Goal: Information Seeking & Learning: Compare options

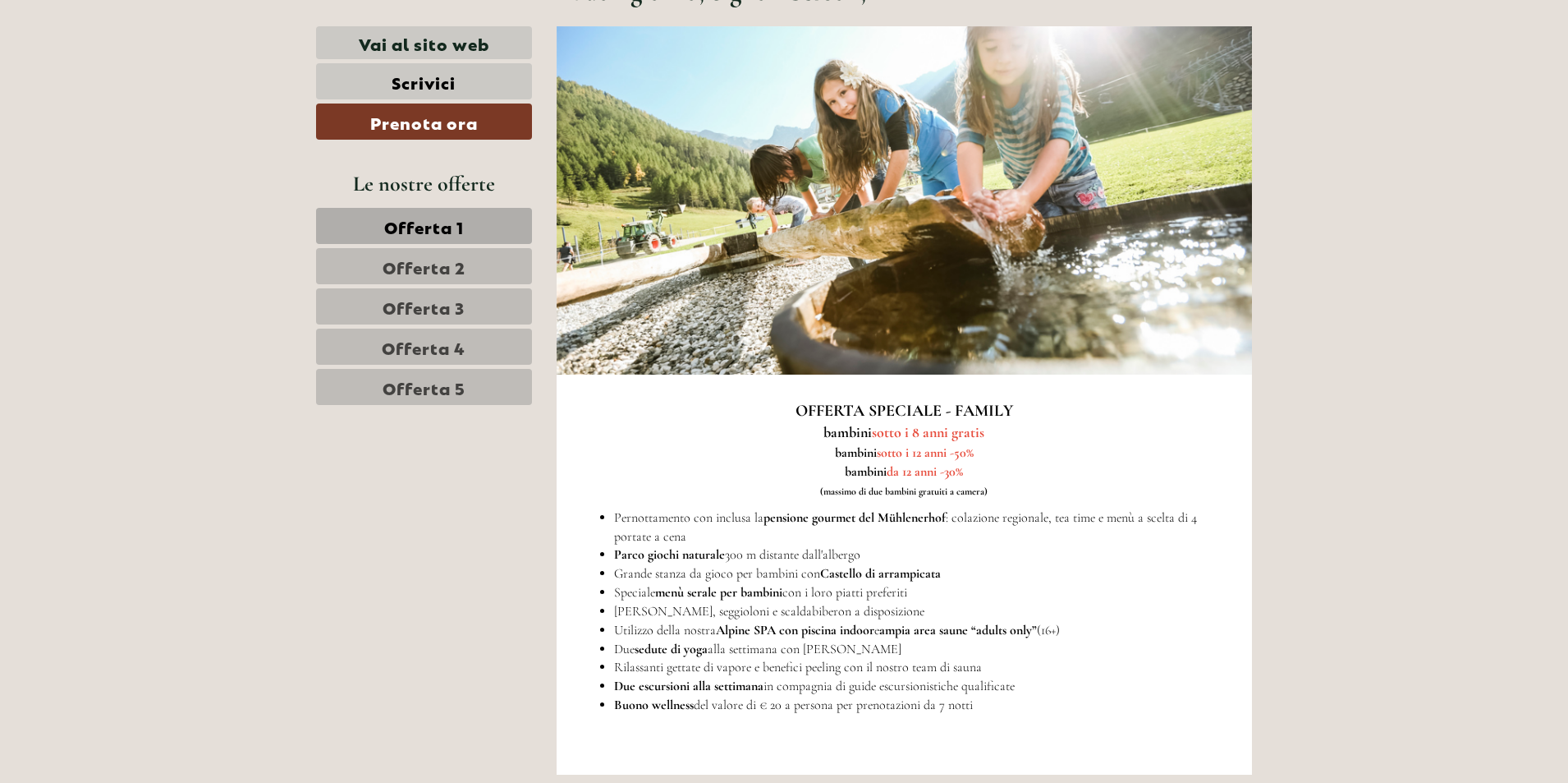
scroll to position [821, 0]
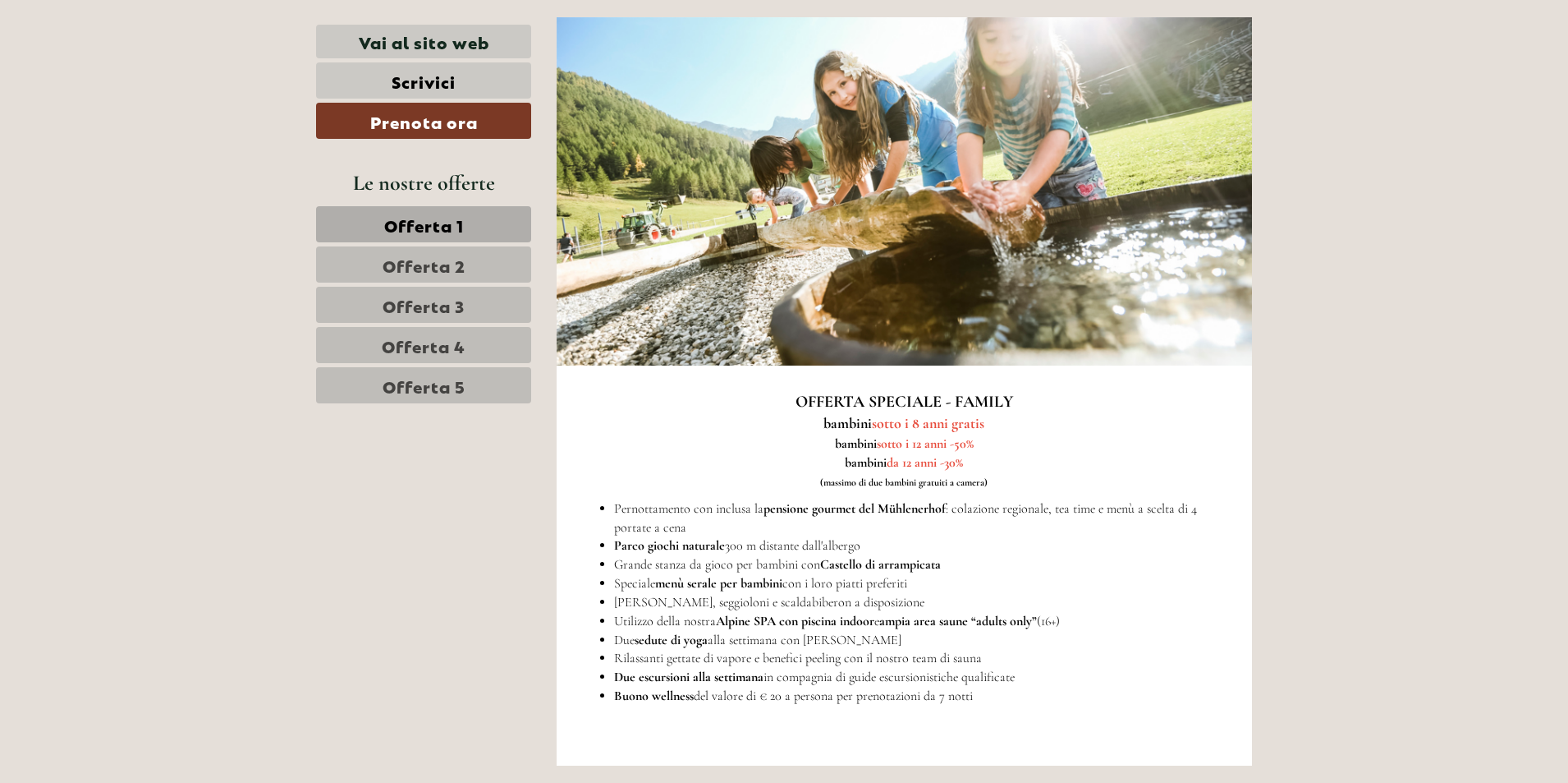
click at [394, 222] on span "Offerta 1" at bounding box center [423, 224] width 80 height 23
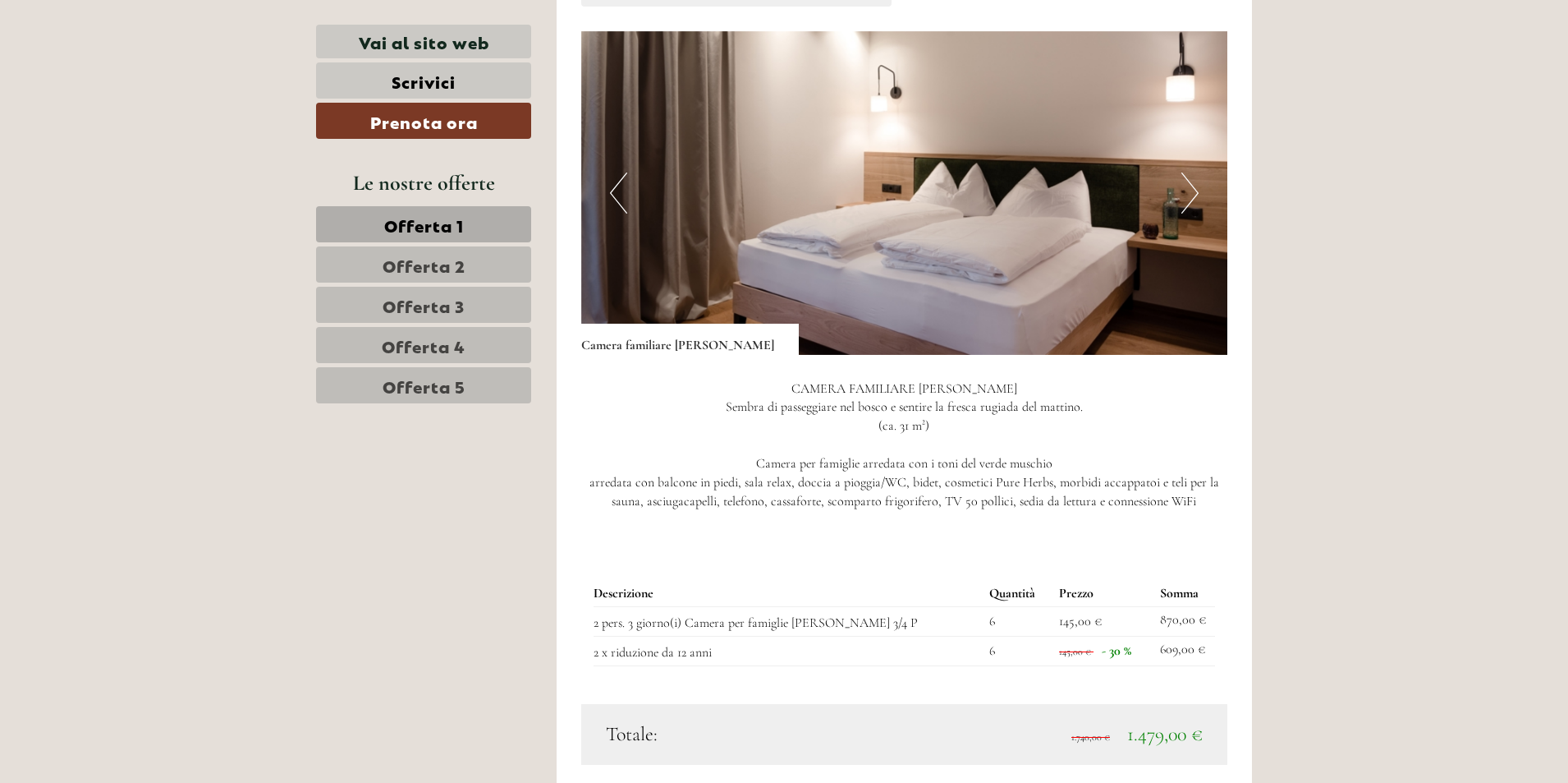
scroll to position [2117, 0]
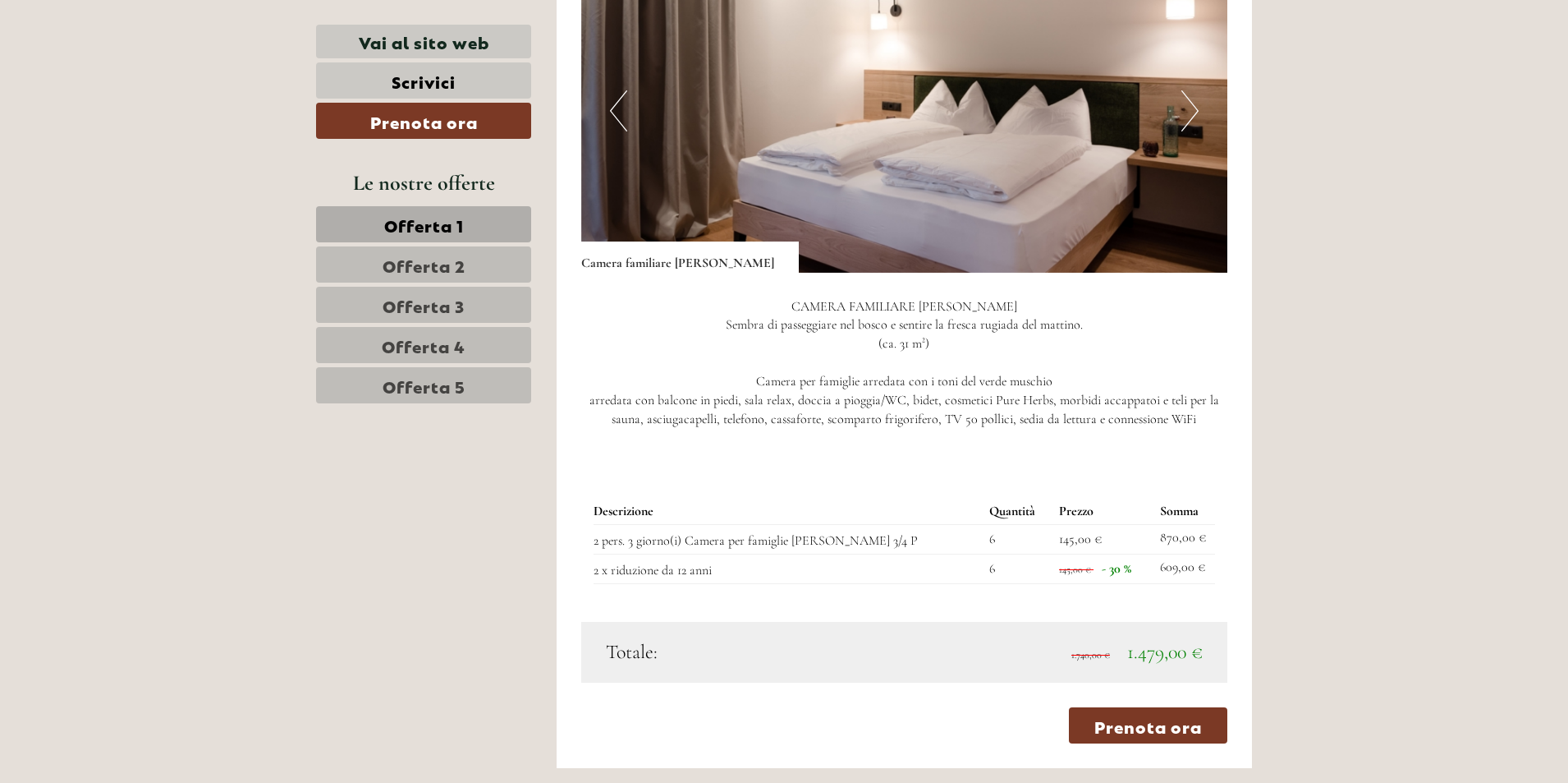
click at [426, 265] on span "Offerta 2" at bounding box center [424, 264] width 82 height 23
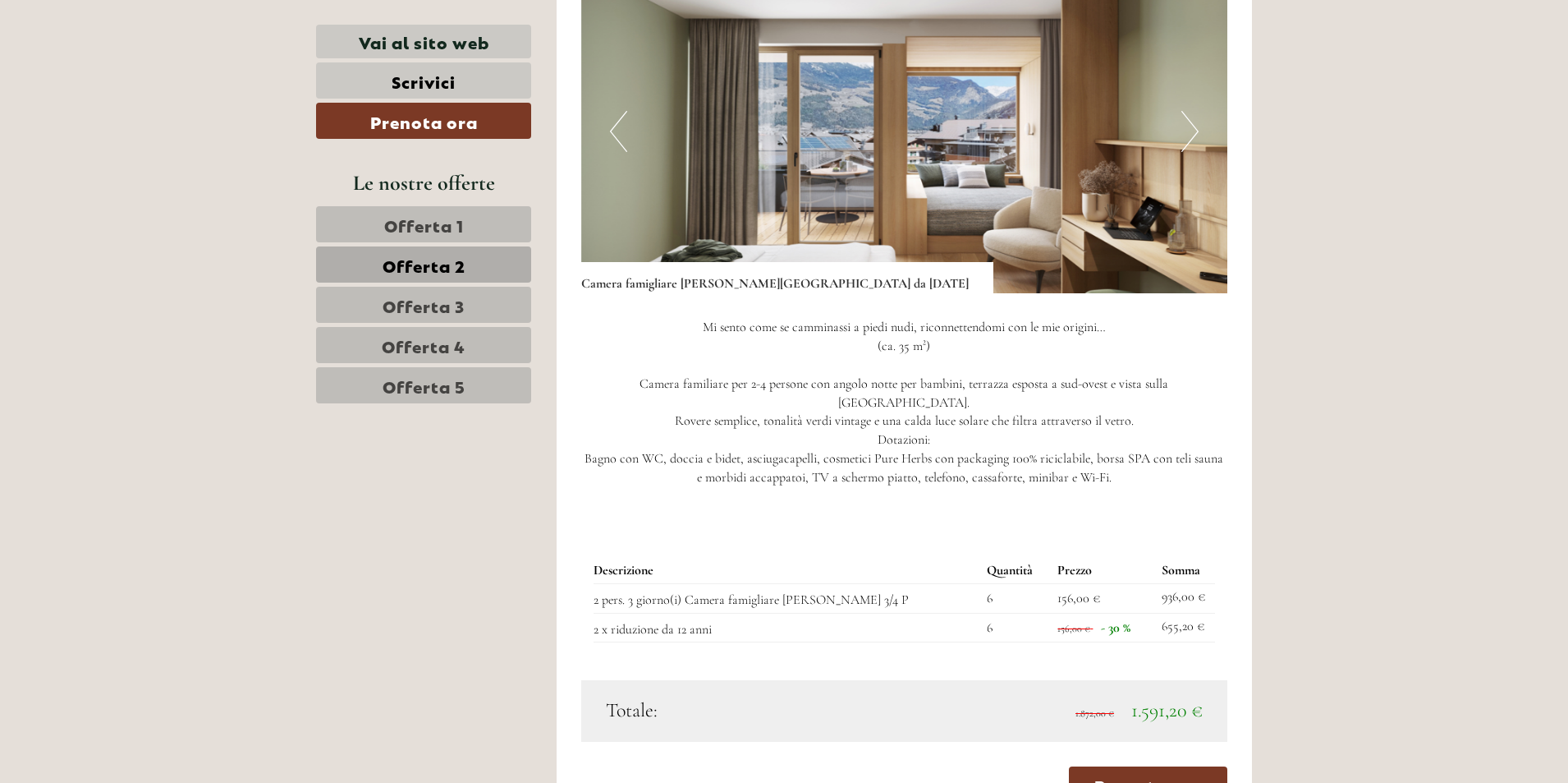
click at [415, 306] on span "Offerta 3" at bounding box center [424, 305] width 82 height 23
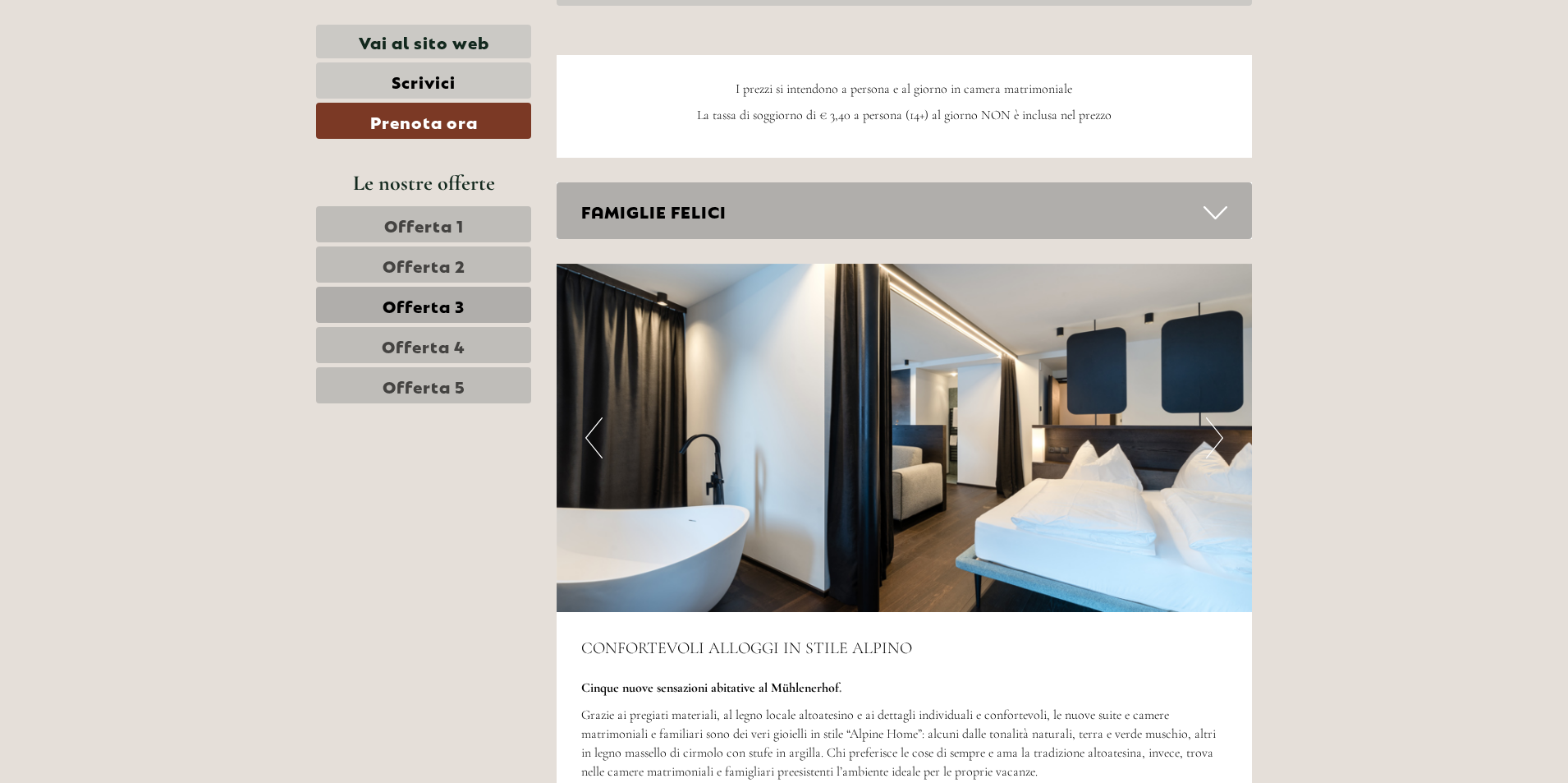
scroll to position [2939, 0]
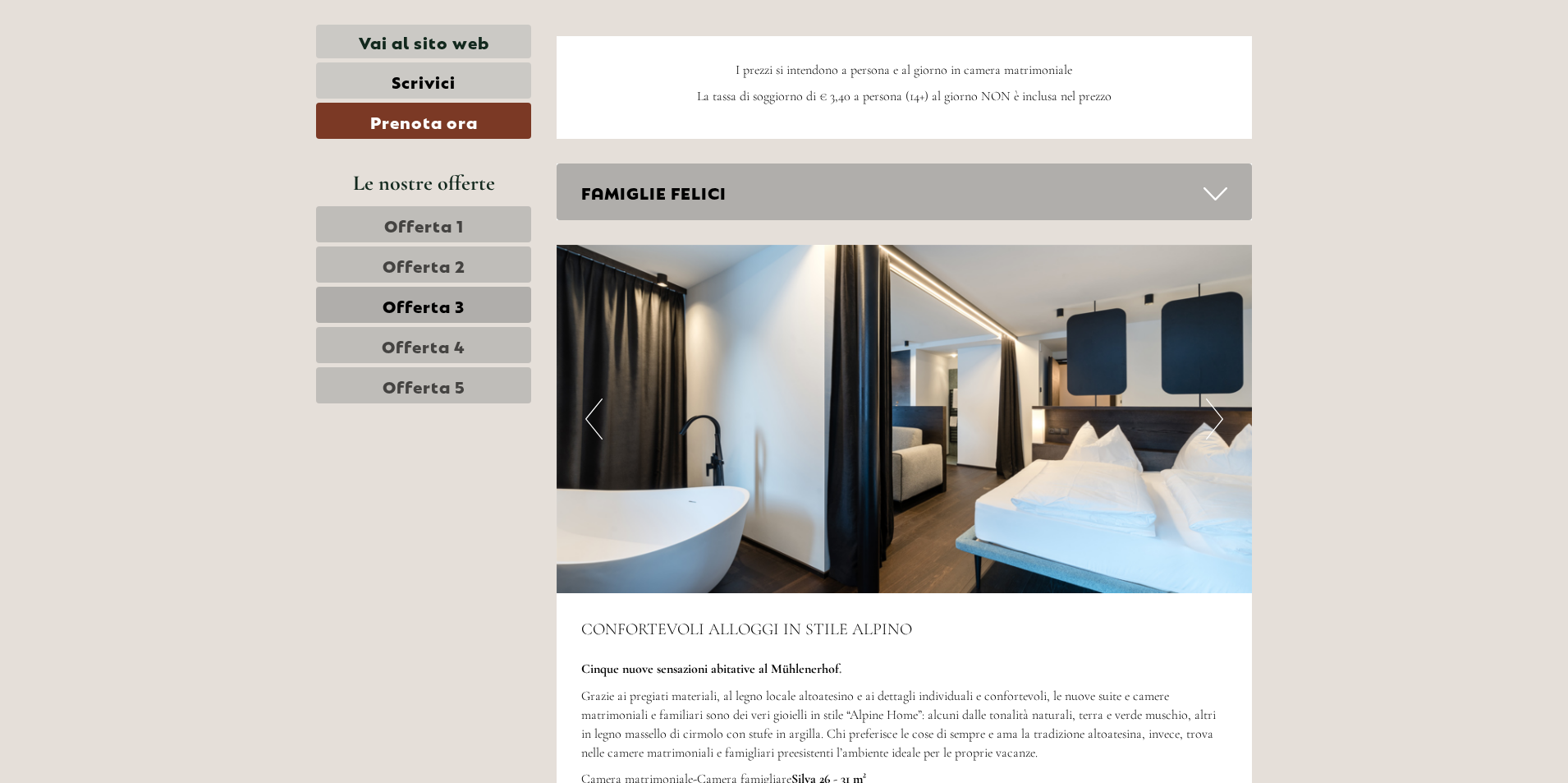
click at [1209, 422] on button "Next" at bounding box center [1216, 419] width 18 height 41
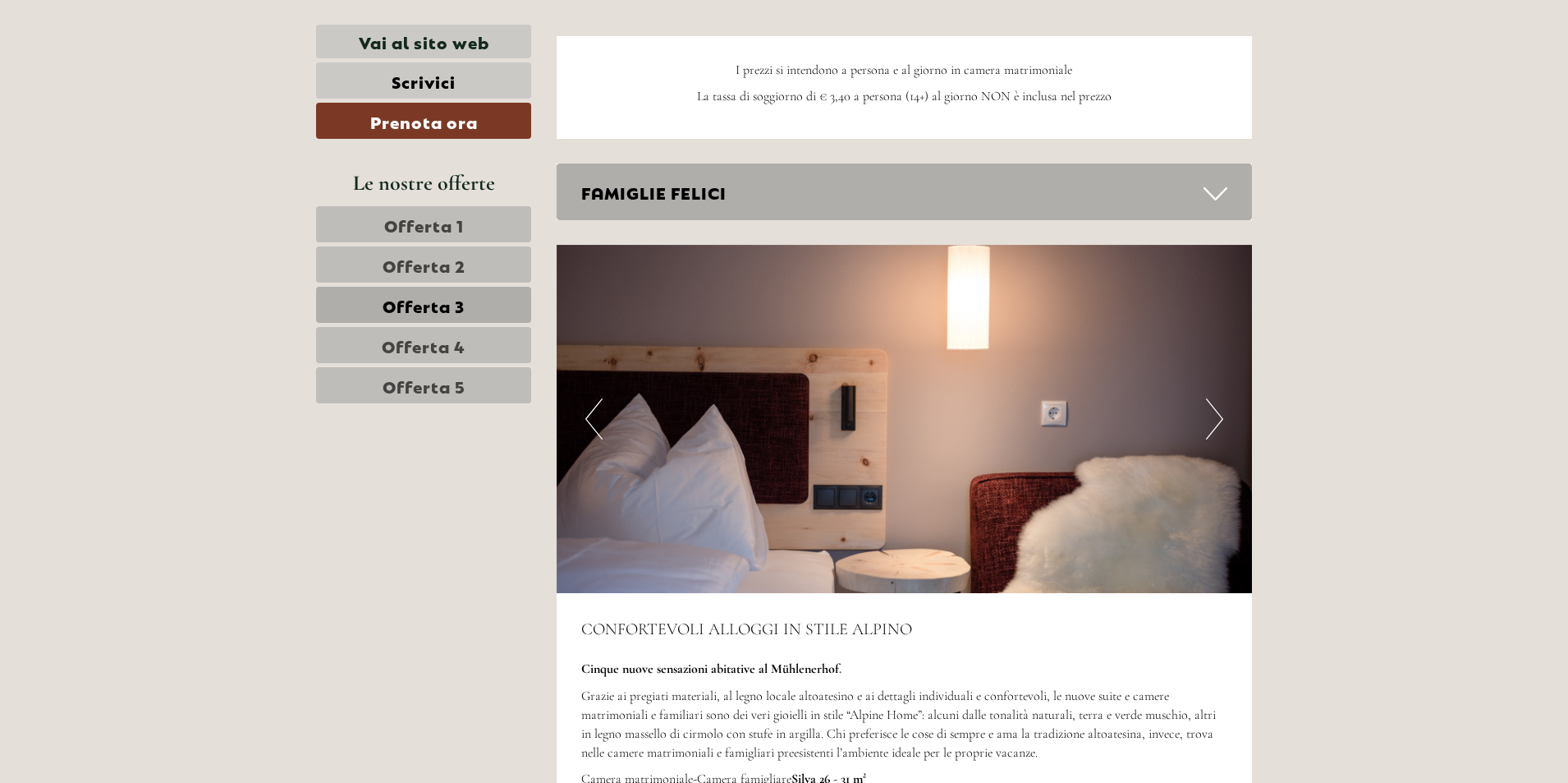
click at [1209, 422] on button "Next" at bounding box center [1216, 419] width 18 height 41
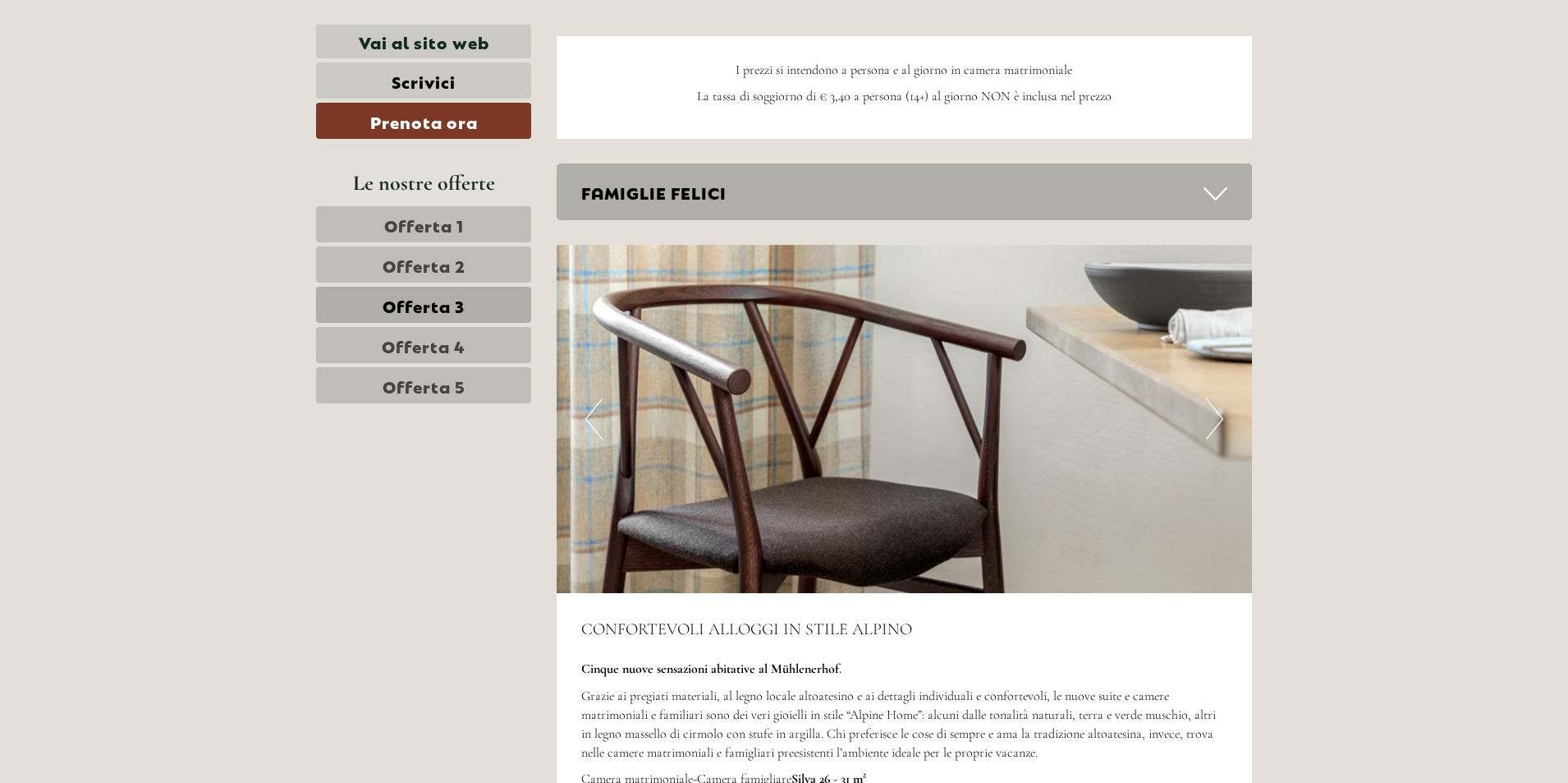
click at [1209, 423] on button "Next" at bounding box center [1216, 419] width 18 height 41
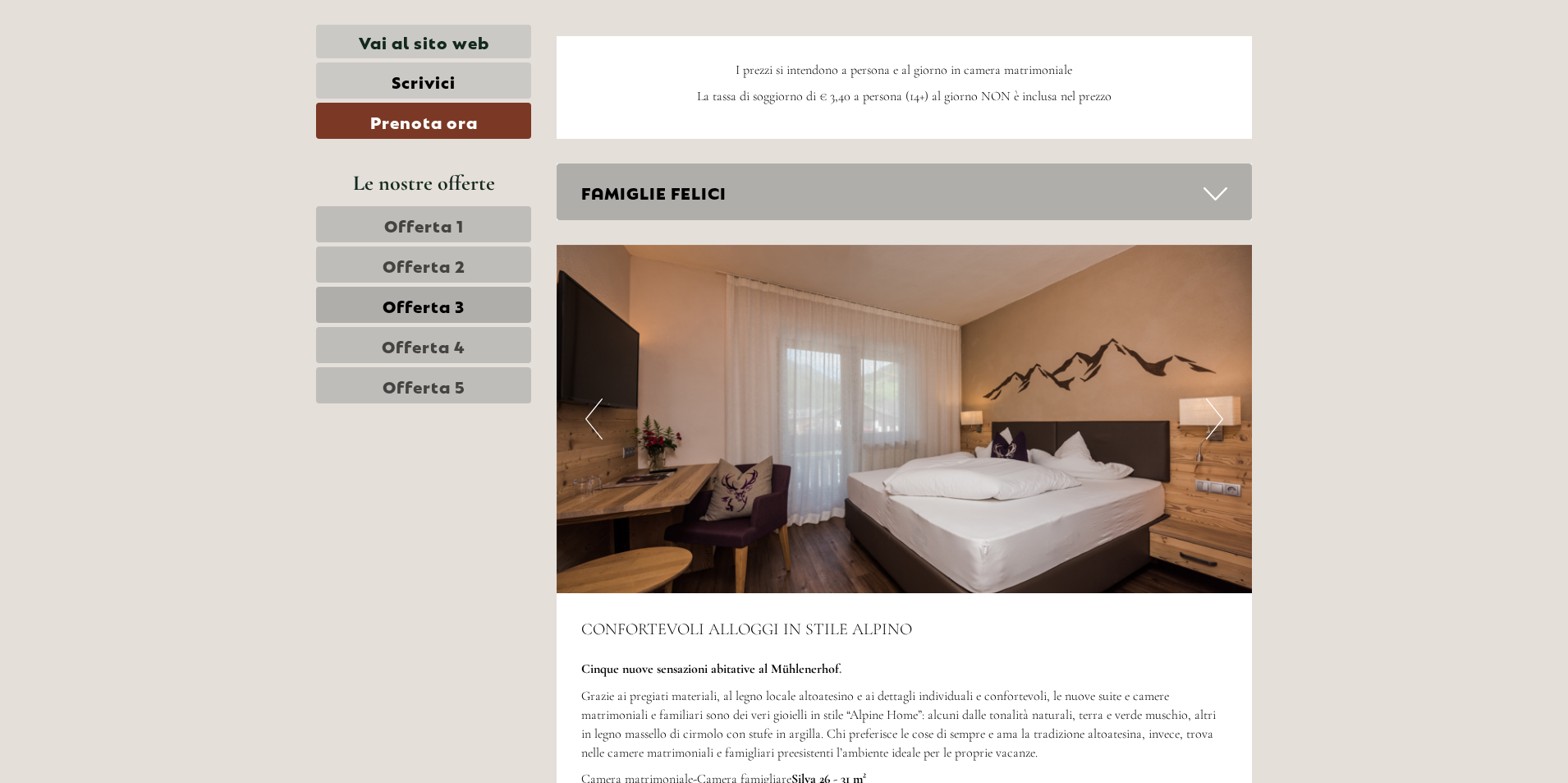
click at [1209, 423] on button "Next" at bounding box center [1216, 419] width 18 height 41
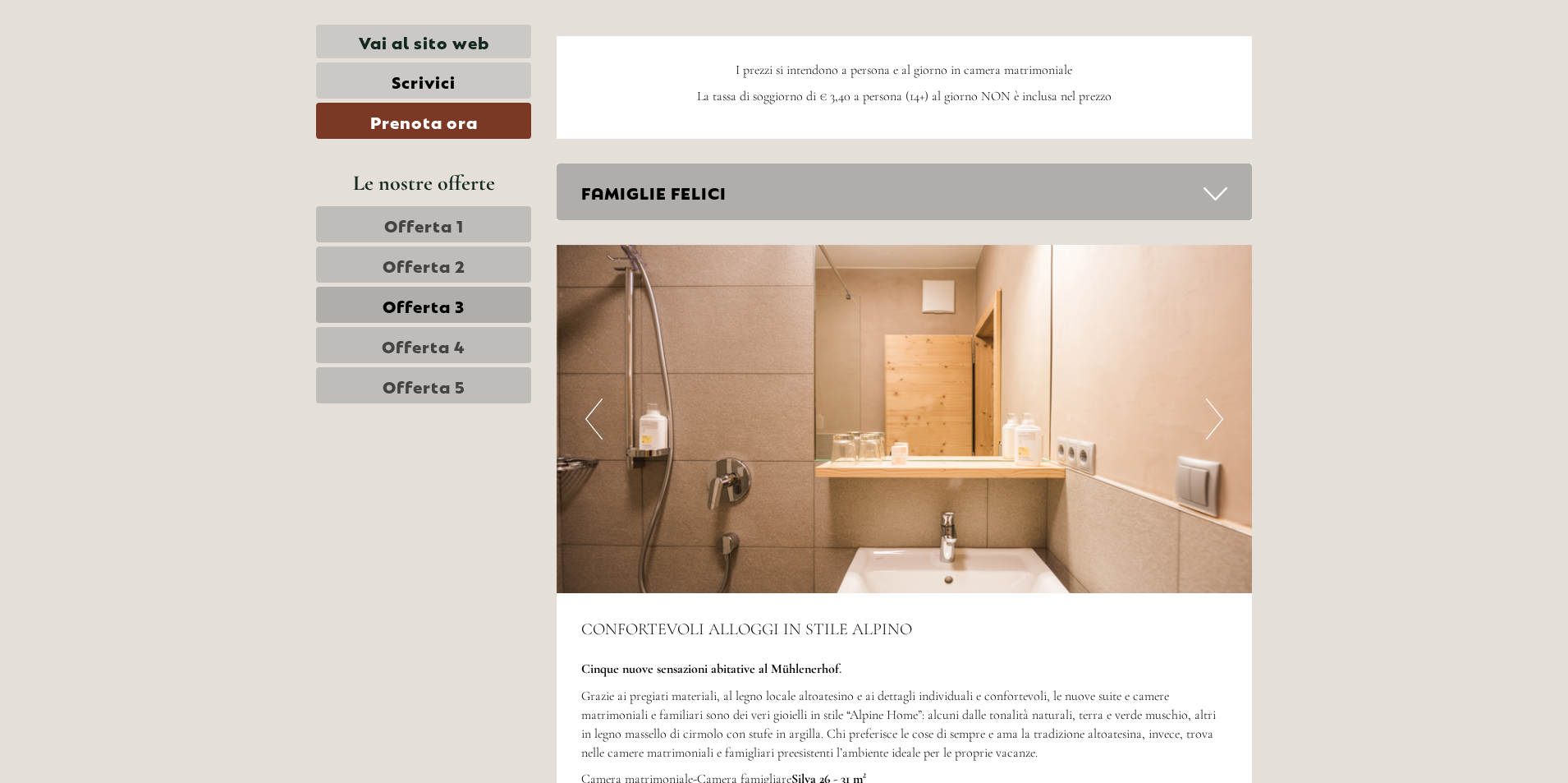
click at [1209, 423] on button "Next" at bounding box center [1216, 419] width 18 height 41
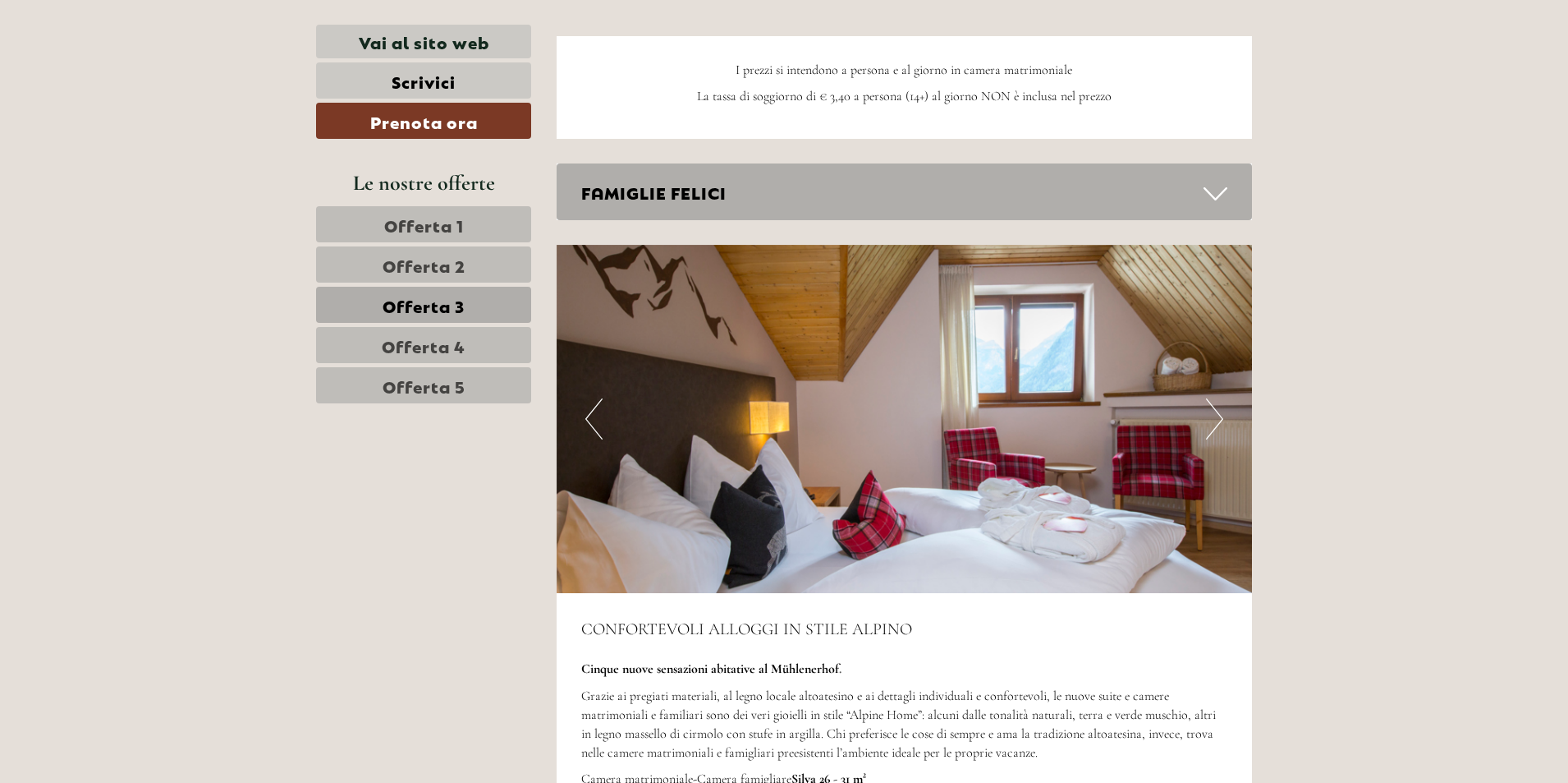
click at [1209, 423] on button "Next" at bounding box center [1216, 419] width 18 height 41
